Goal: Download file/media

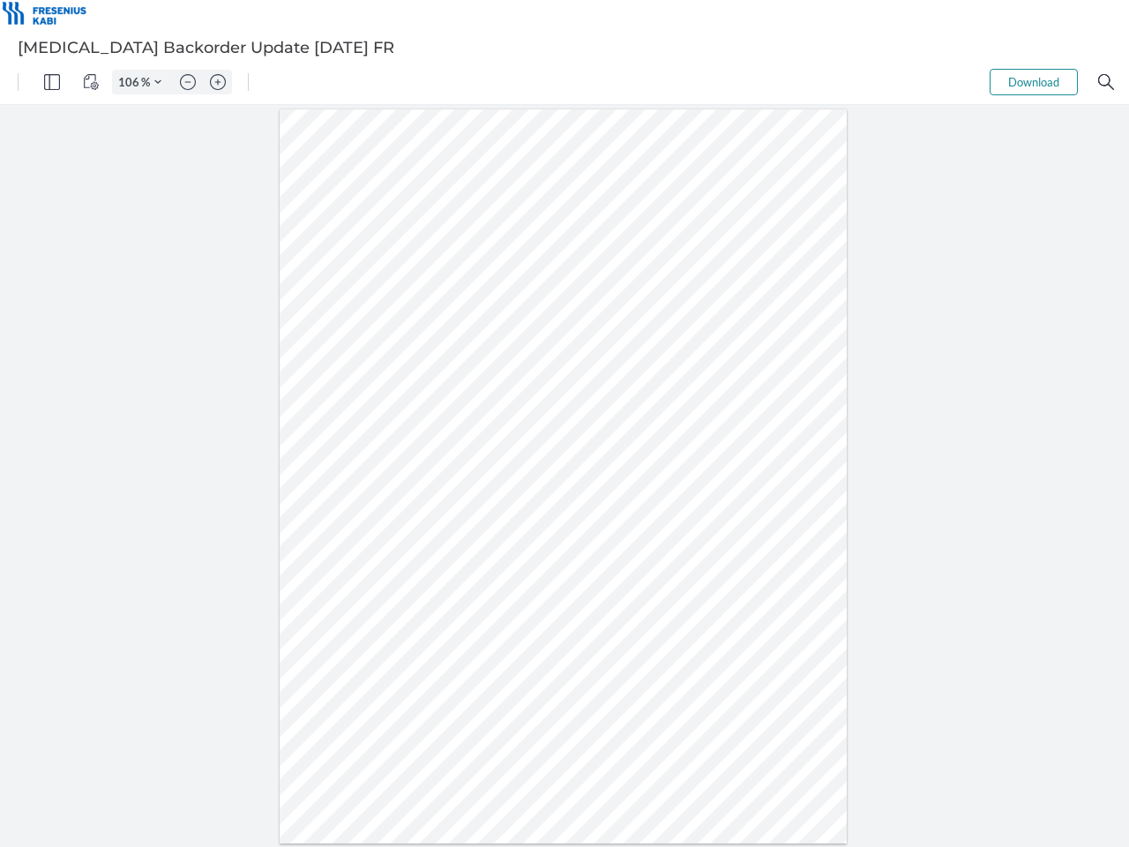
click at [52, 82] on img "Panel" at bounding box center [52, 82] width 16 height 16
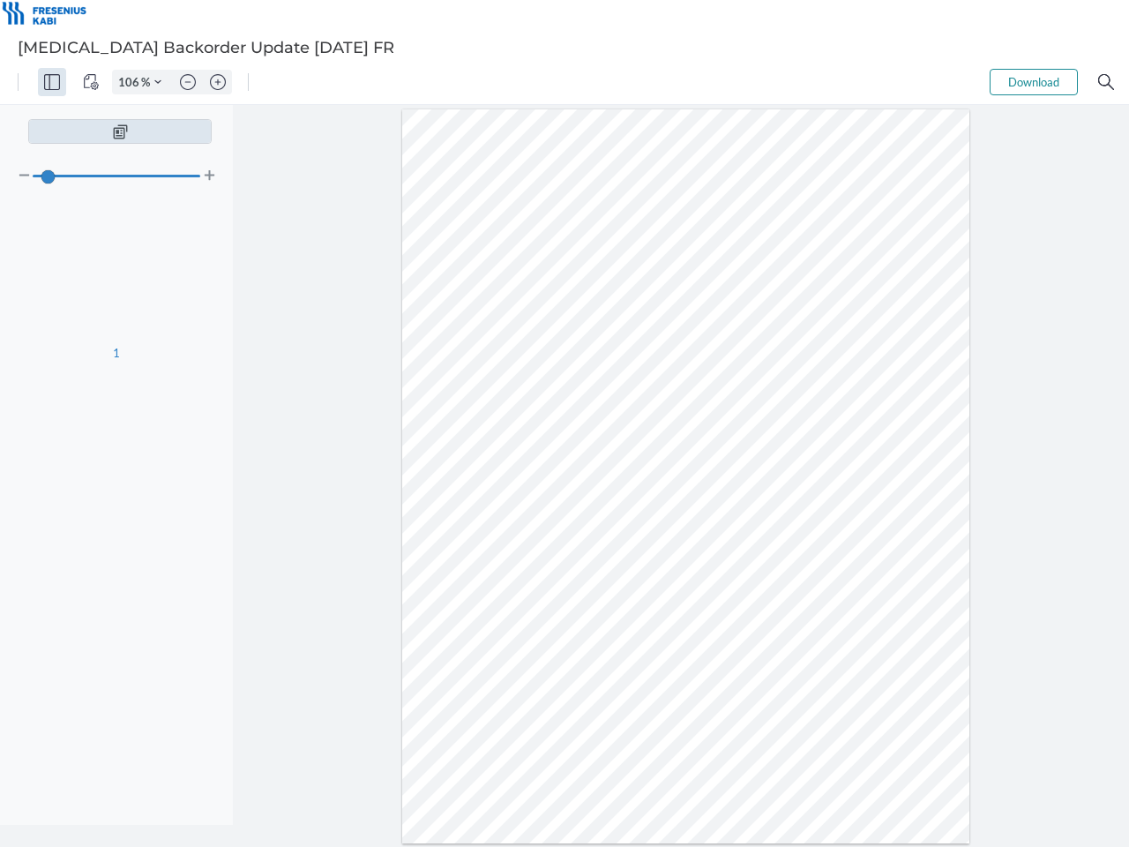
click at [91, 82] on img "View Controls" at bounding box center [91, 82] width 16 height 16
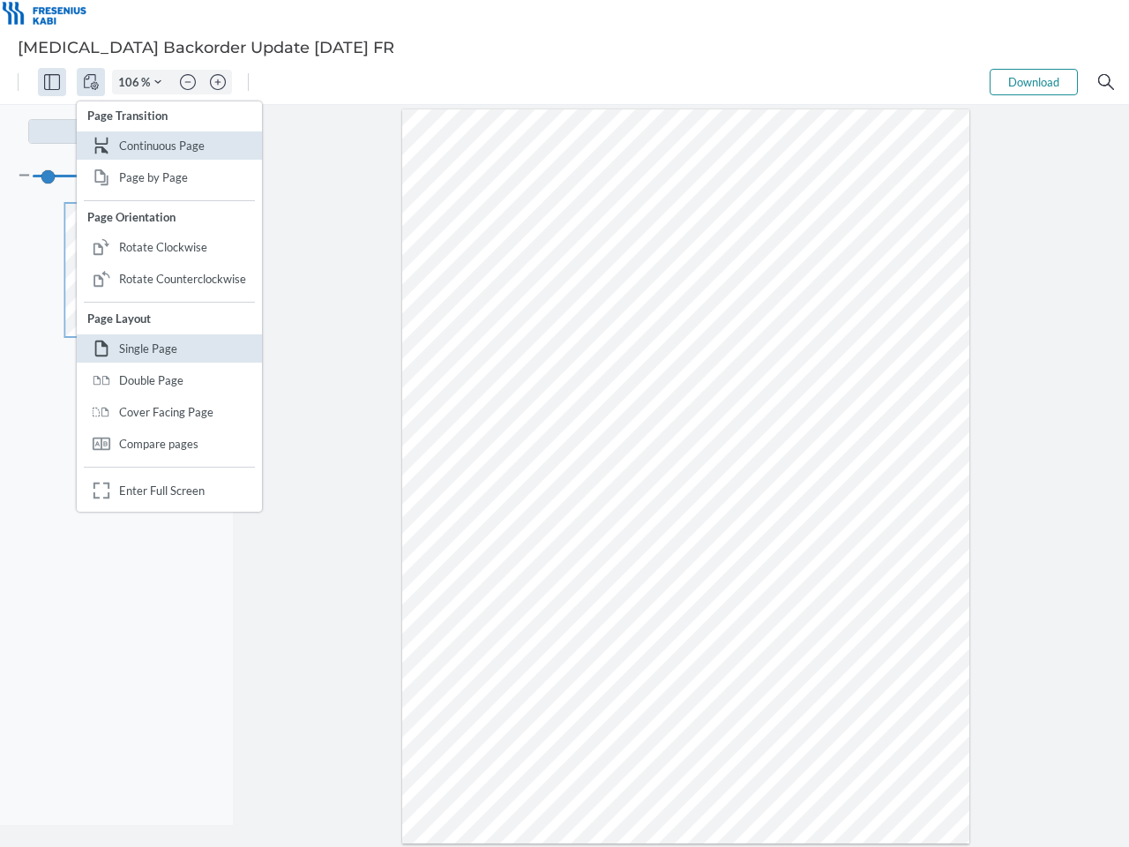
click at [131, 82] on input "106" at bounding box center [127, 82] width 28 height 16
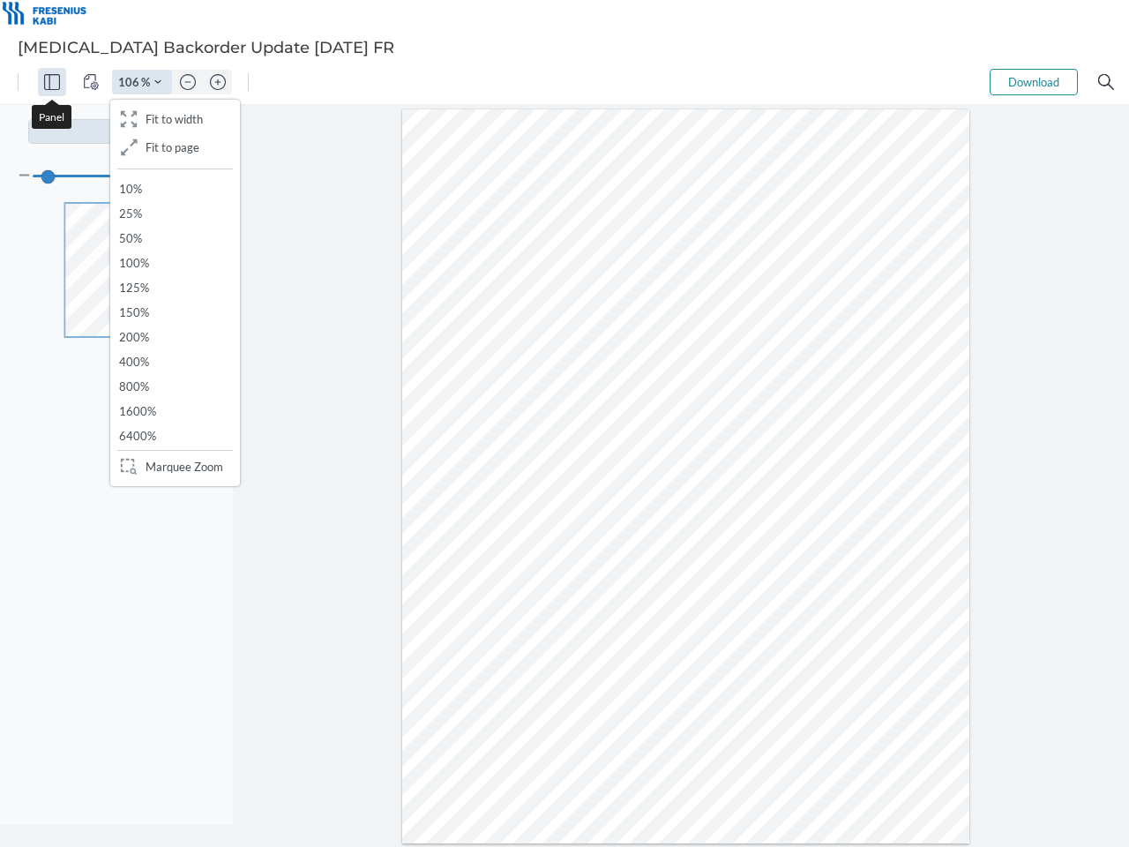
click at [158, 82] on img "Zoom Controls" at bounding box center [157, 82] width 7 height 7
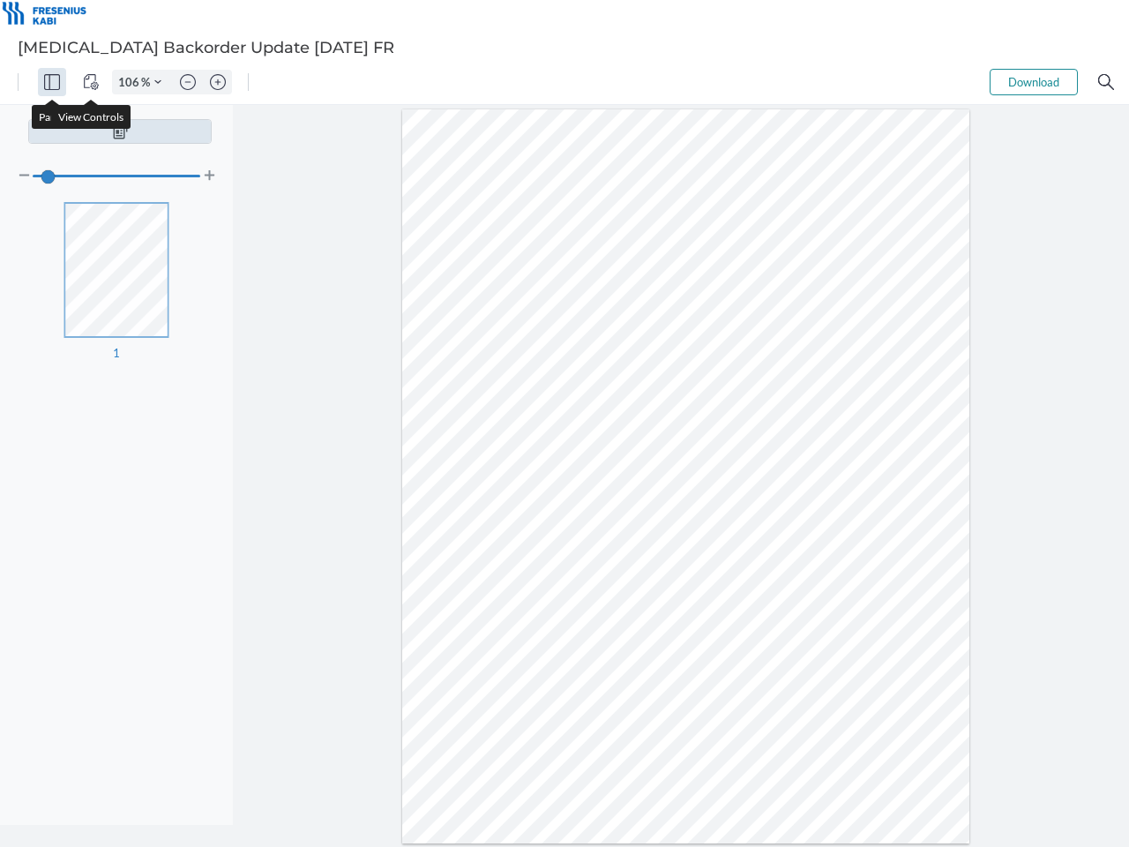
click at [188, 82] on img "Zoom out" at bounding box center [188, 82] width 16 height 16
click at [218, 82] on img "Zoom in" at bounding box center [218, 82] width 16 height 16
type input "106"
click at [1034, 82] on button "Download" at bounding box center [1034, 82] width 88 height 26
click at [1106, 82] on img "Search" at bounding box center [1106, 82] width 16 height 16
